Goal: Task Accomplishment & Management: Manage account settings

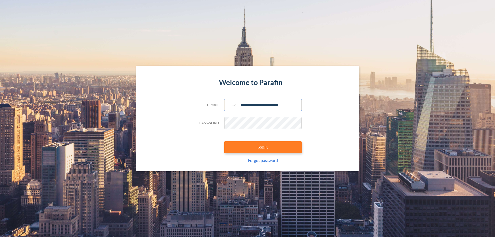
type input "**********"
click at [263, 147] on button "LOGIN" at bounding box center [263, 147] width 77 height 12
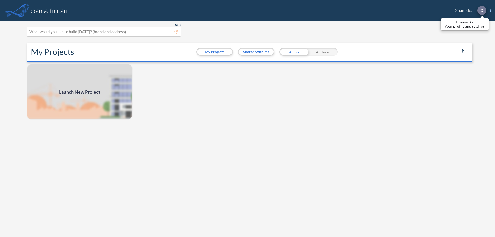
click at [482, 10] on p "D" at bounding box center [482, 10] width 3 height 5
